Goal: Contribute content

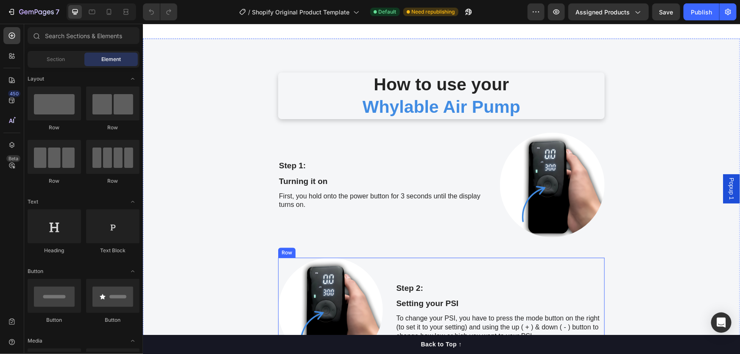
scroll to position [1156, 0]
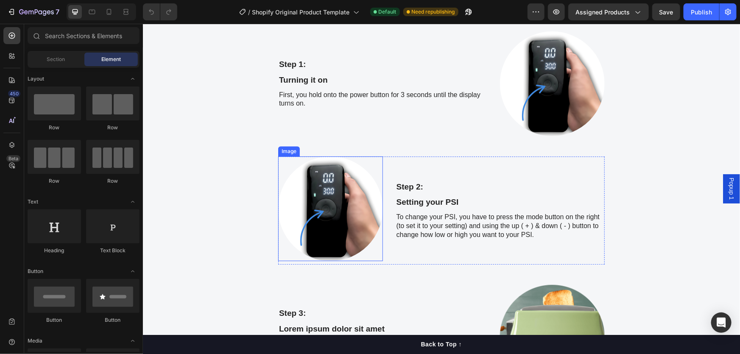
click at [290, 198] on img at bounding box center [330, 208] width 105 height 105
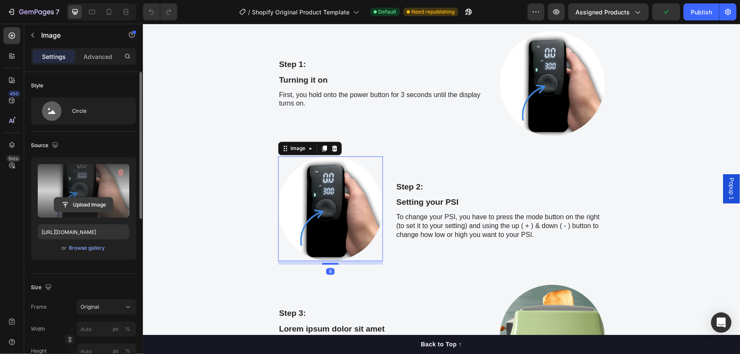
click at [97, 205] on input "file" at bounding box center [83, 205] width 58 height 14
click at [86, 201] on input "file" at bounding box center [83, 205] width 58 height 14
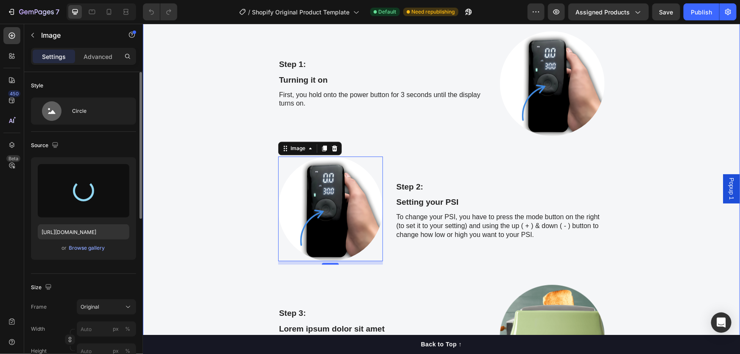
type input "[URL][DOMAIN_NAME]"
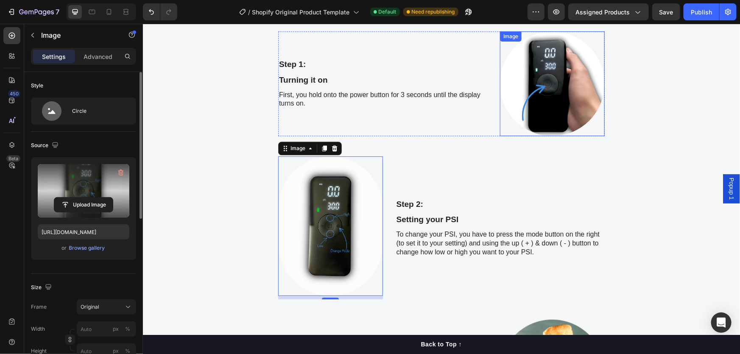
click at [532, 65] on img at bounding box center [551, 83] width 105 height 105
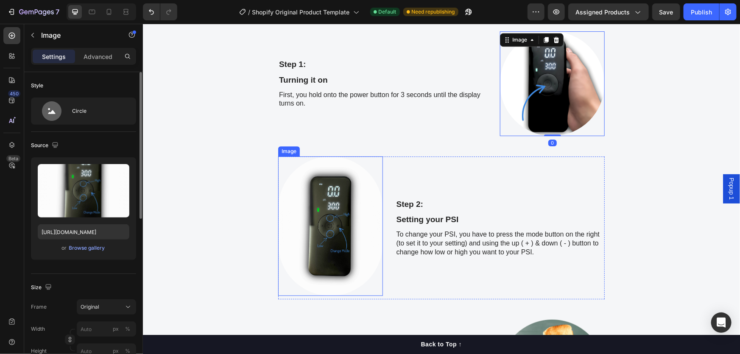
click at [322, 232] on img at bounding box center [330, 225] width 105 height 139
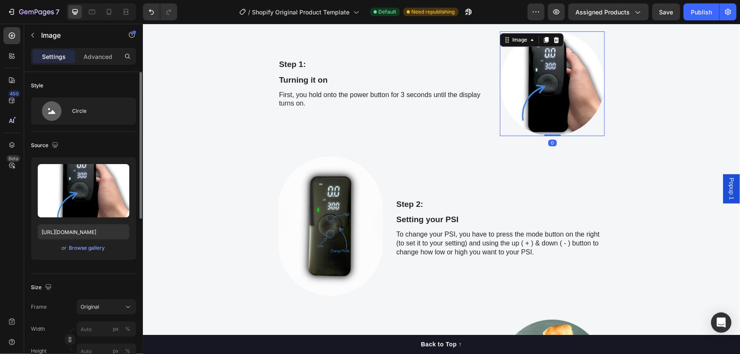
click at [554, 110] on img at bounding box center [551, 83] width 105 height 105
click at [337, 239] on img at bounding box center [330, 225] width 105 height 139
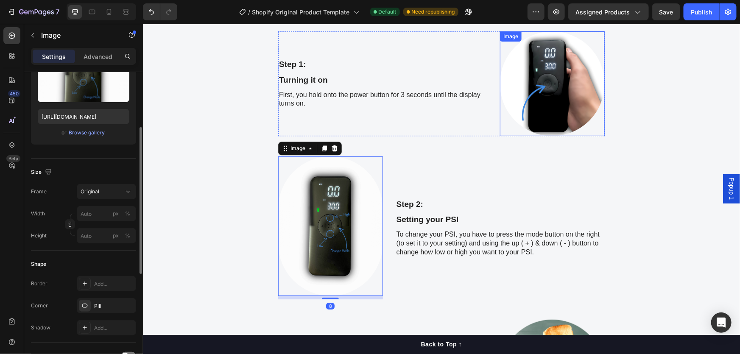
click at [573, 93] on img at bounding box center [551, 83] width 105 height 105
drag, startPoint x: 317, startPoint y: 221, endPoint x: 320, endPoint y: 217, distance: 4.8
click at [317, 220] on img at bounding box center [330, 225] width 105 height 139
click at [555, 89] on img at bounding box center [551, 83] width 105 height 105
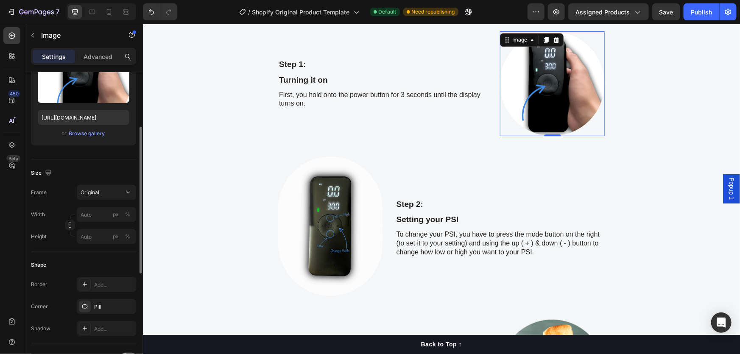
scroll to position [0, 0]
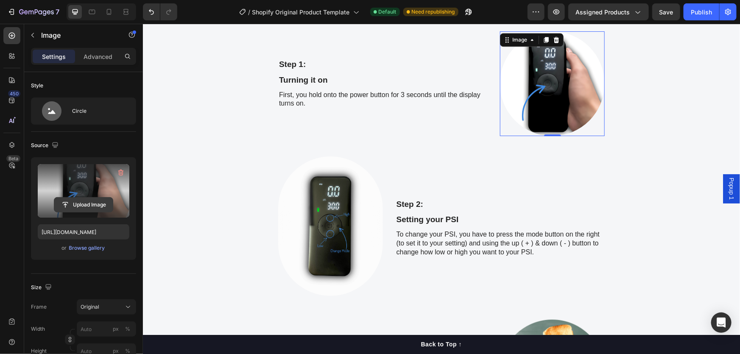
click at [111, 208] on input "file" at bounding box center [83, 205] width 58 height 14
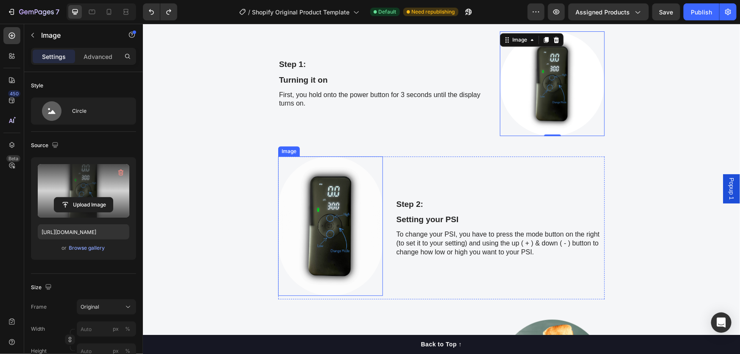
type input "[URL][DOMAIN_NAME]"
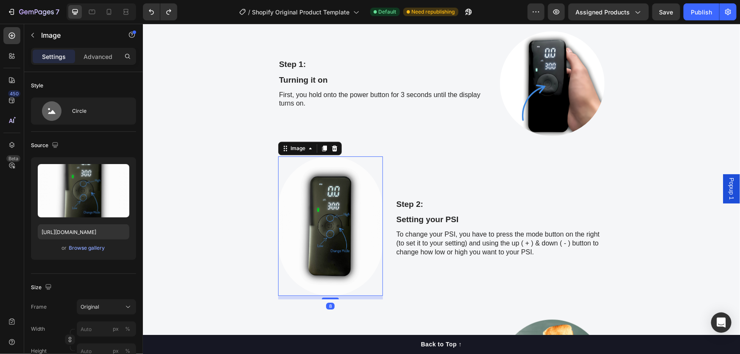
click at [312, 226] on img at bounding box center [330, 225] width 105 height 139
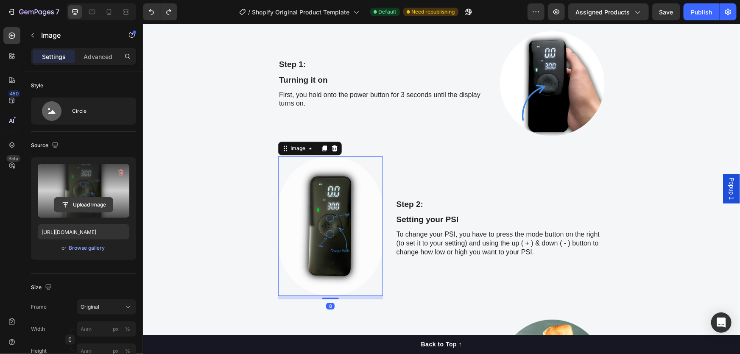
click at [109, 207] on input "file" at bounding box center [83, 205] width 58 height 14
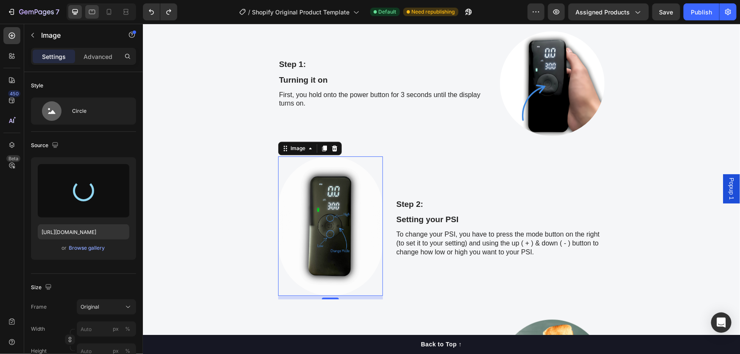
type input "[URL][DOMAIN_NAME]"
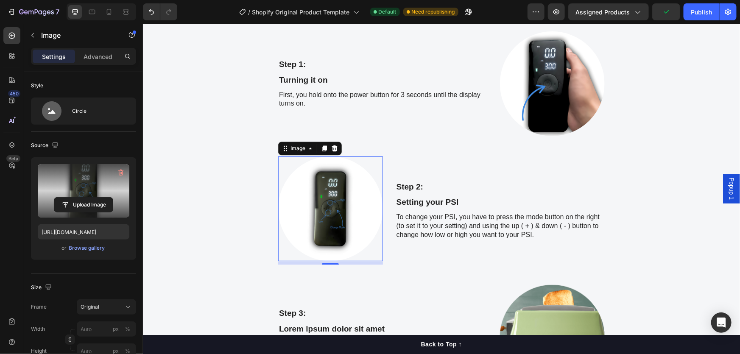
click at [306, 250] on img at bounding box center [330, 208] width 105 height 105
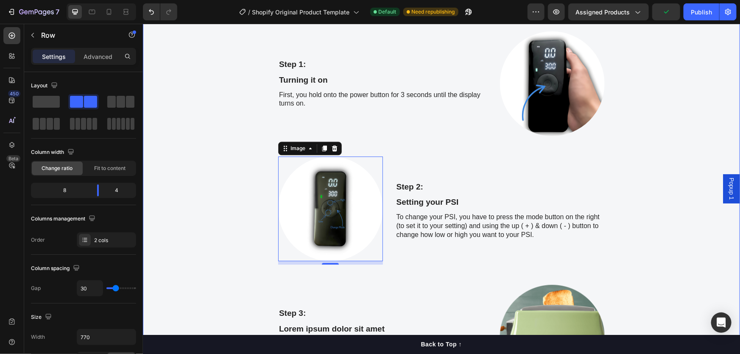
click at [333, 284] on div "Step 3: Text Block Lorem ipsum dolor sit amet Text Block At vero eos et accusam…" at bounding box center [382, 336] width 209 height 105
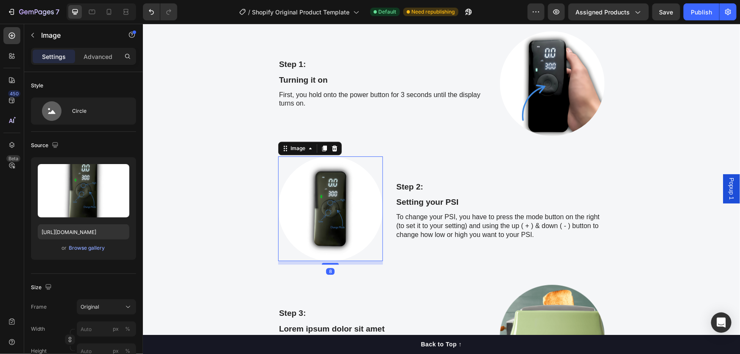
click at [317, 231] on img at bounding box center [330, 208] width 105 height 105
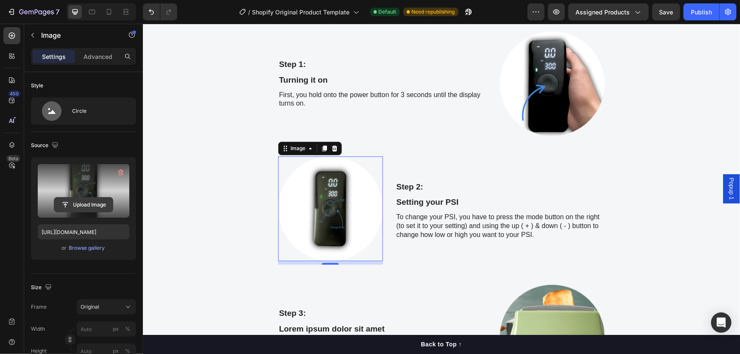
click at [95, 209] on input "file" at bounding box center [83, 205] width 58 height 14
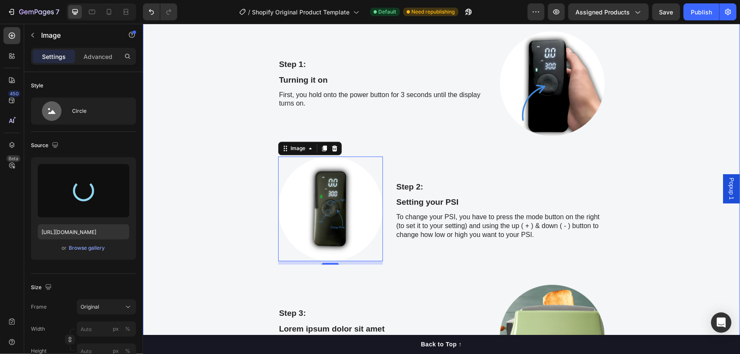
type input "[URL][DOMAIN_NAME]"
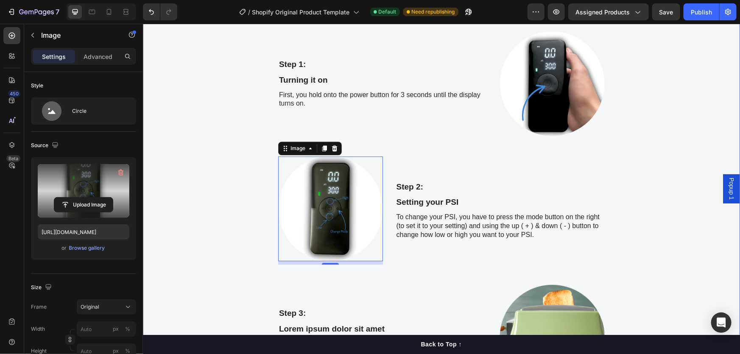
click at [176, 272] on div "How to use your Whylable Air Pump Heading Row Step 1: Text Block Turning it on …" at bounding box center [441, 295] width 584 height 649
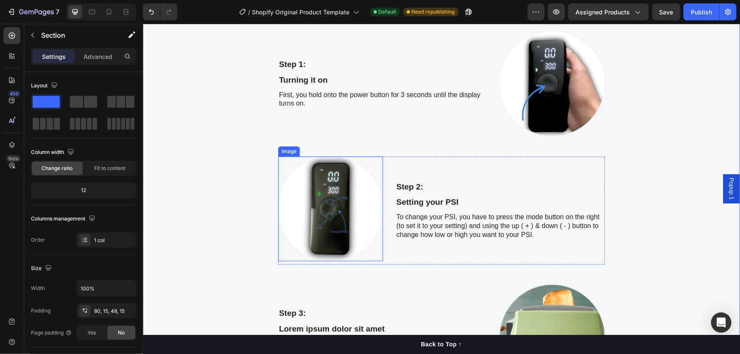
click at [309, 213] on img at bounding box center [330, 208] width 105 height 105
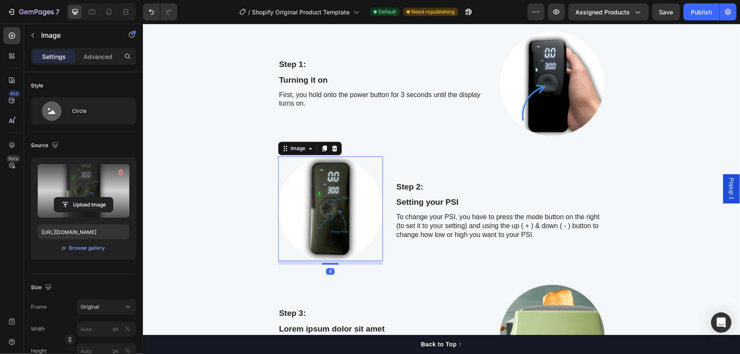
click at [92, 215] on label at bounding box center [84, 190] width 92 height 53
click at [92, 212] on input "file" at bounding box center [83, 205] width 58 height 14
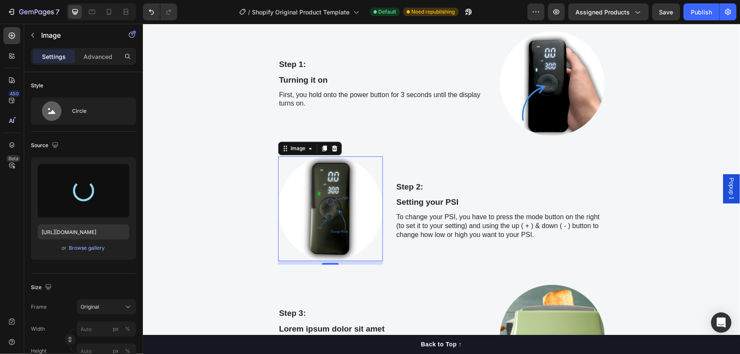
type input "[URL][DOMAIN_NAME]"
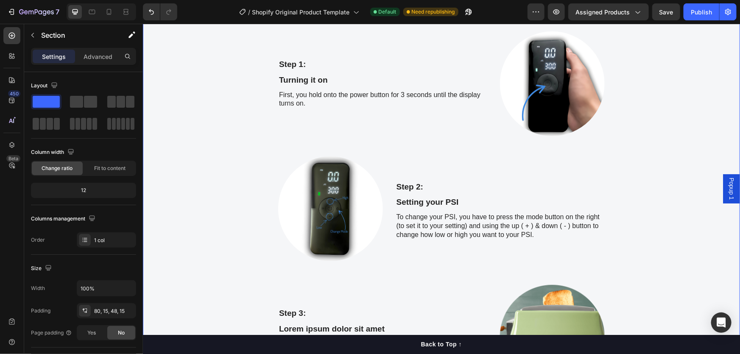
click at [229, 237] on div "How to use your Whylable Air Pump Heading Row Step 1: Text Block Turning it on …" at bounding box center [441, 295] width 584 height 649
click at [335, 220] on img at bounding box center [330, 208] width 105 height 105
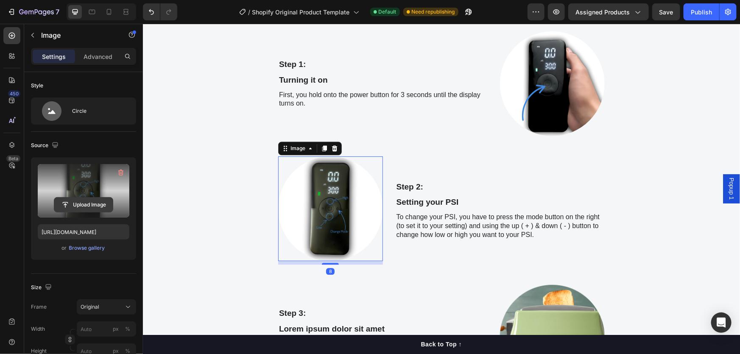
click at [97, 209] on input "file" at bounding box center [83, 205] width 58 height 14
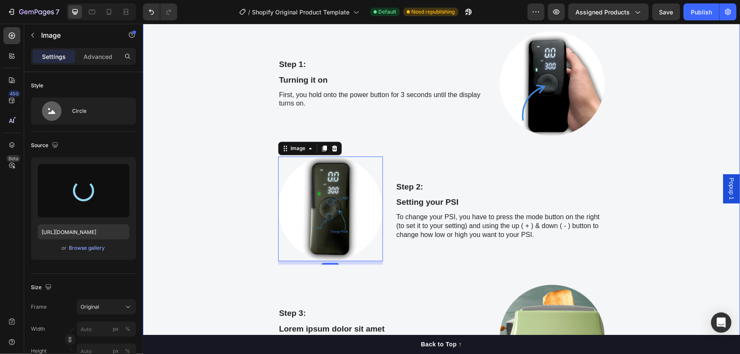
type input "[URL][DOMAIN_NAME]"
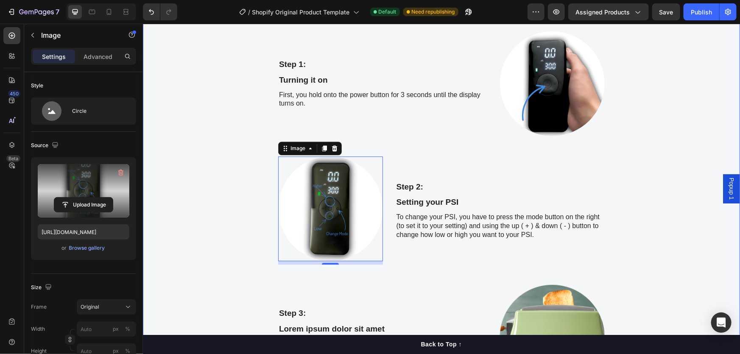
click at [212, 177] on div "How to use your Whylable Air Pump Heading Row Step 1: Text Block Turning it on …" at bounding box center [441, 295] width 584 height 649
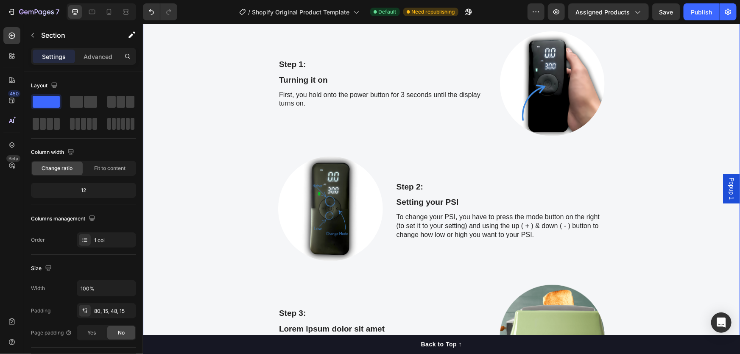
click at [330, 195] on img at bounding box center [330, 208] width 105 height 105
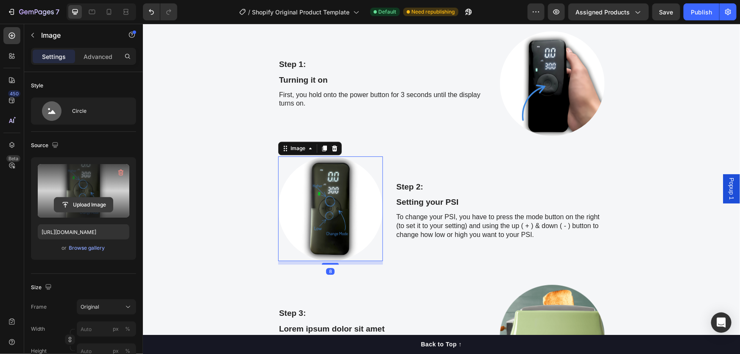
click at [76, 207] on input "file" at bounding box center [83, 205] width 58 height 14
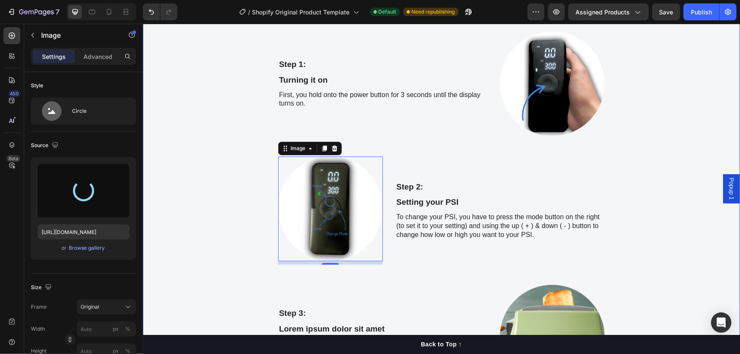
type input "[URL][DOMAIN_NAME]"
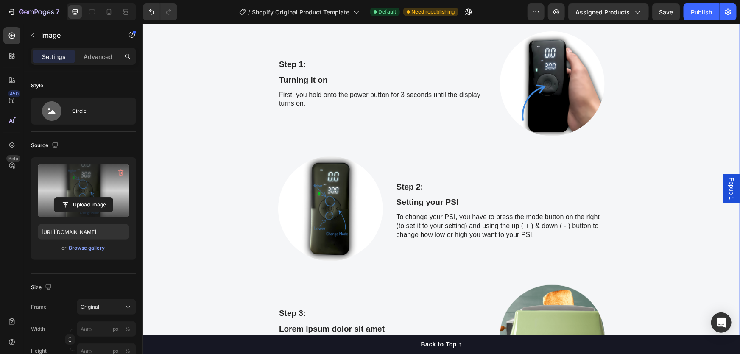
click at [174, 228] on div "How to use your Whylable Air Pump Heading Row Step 1: Text Block Turning it on …" at bounding box center [441, 295] width 584 height 649
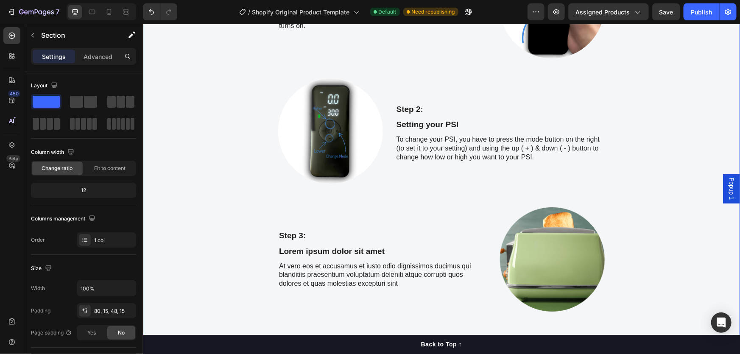
scroll to position [1233, 0]
